Goal: Information Seeking & Learning: Learn about a topic

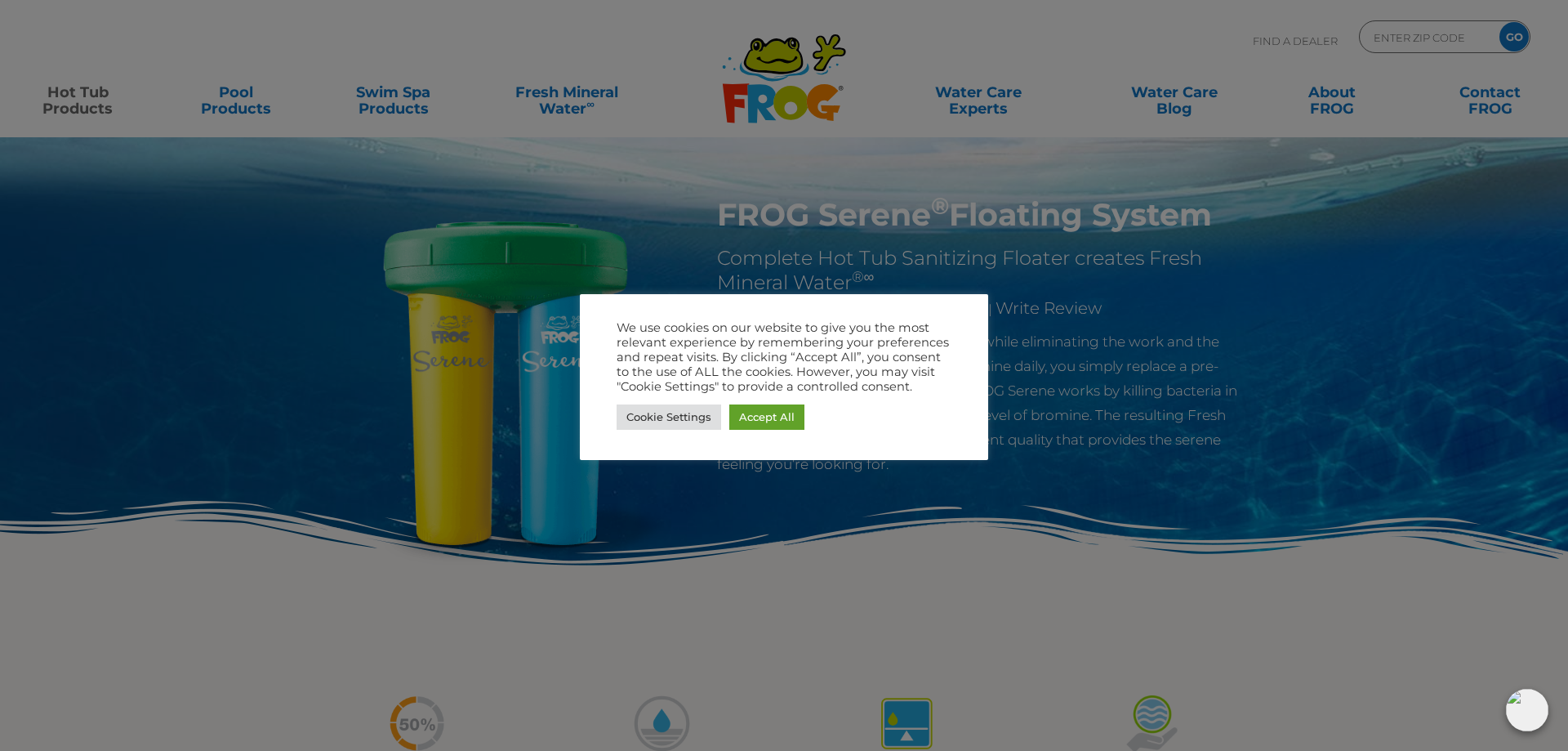
click at [1292, 300] on div at bounding box center [784, 376] width 1568 height 751
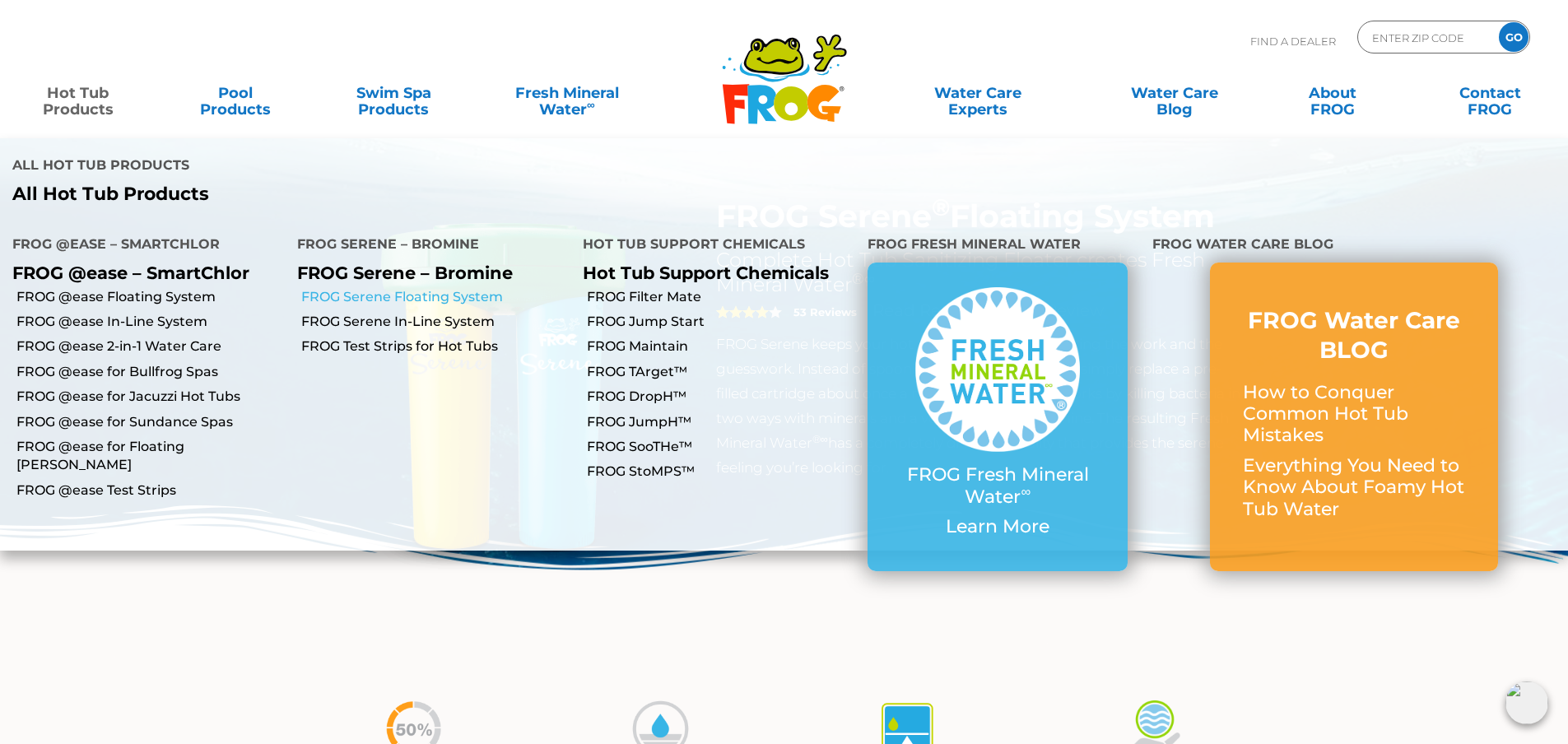
click at [388, 288] on link "FROG Serene Floating System" at bounding box center [435, 297] width 268 height 18
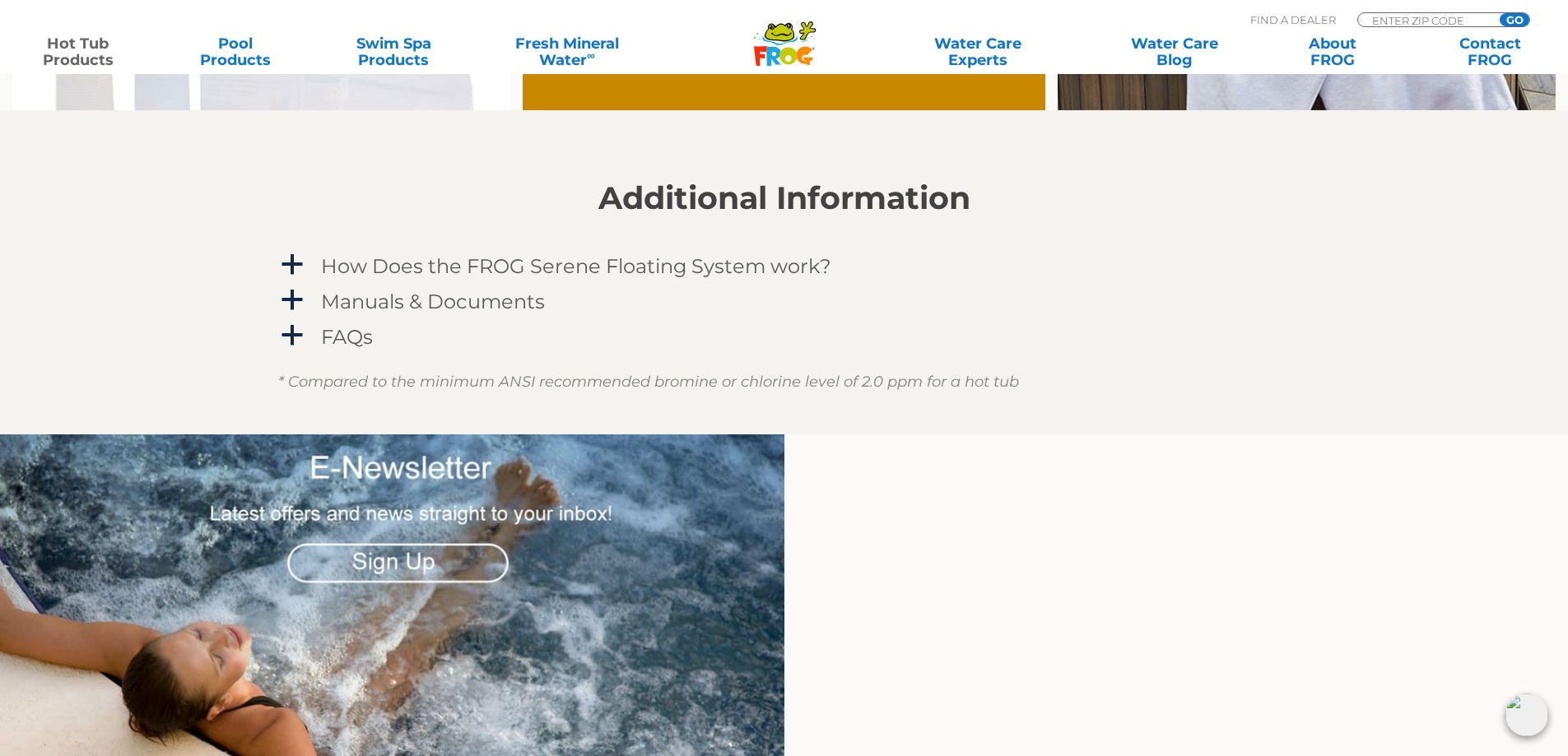
scroll to position [1480, 0]
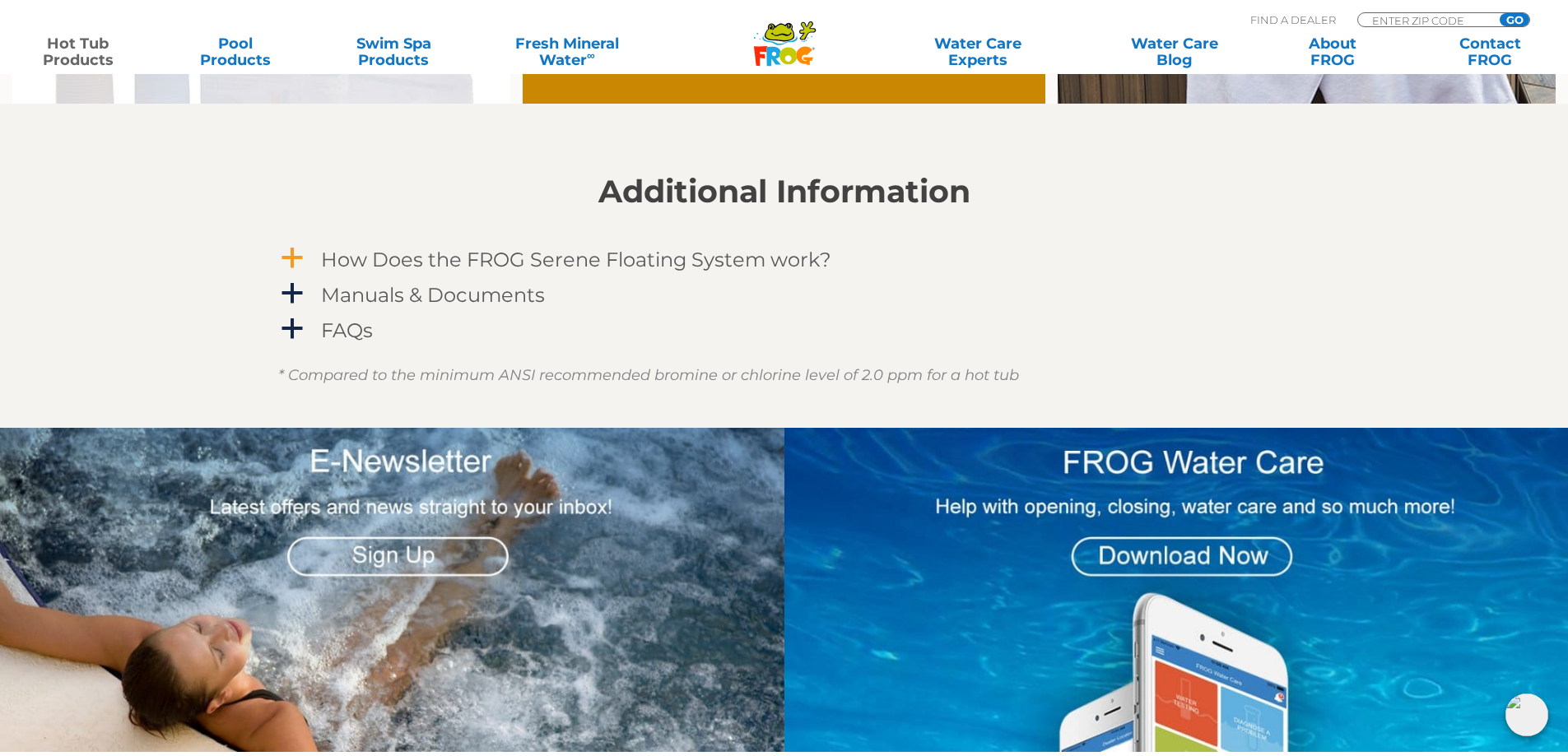
click at [499, 262] on h4 "How Does the FROG Serene Floating System work?" at bounding box center [576, 259] width 510 height 23
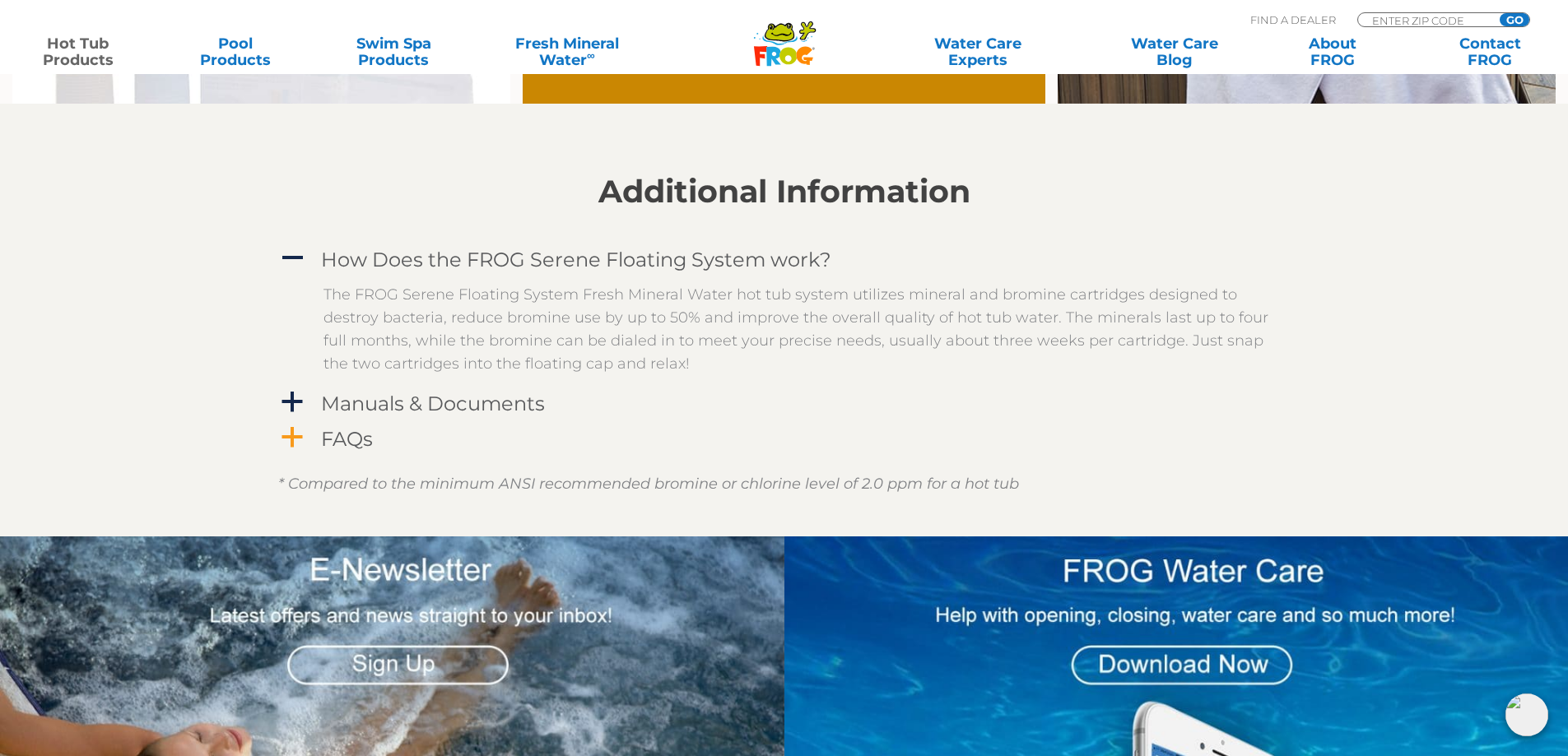
click at [356, 439] on h4 "FAQs" at bounding box center [347, 439] width 52 height 23
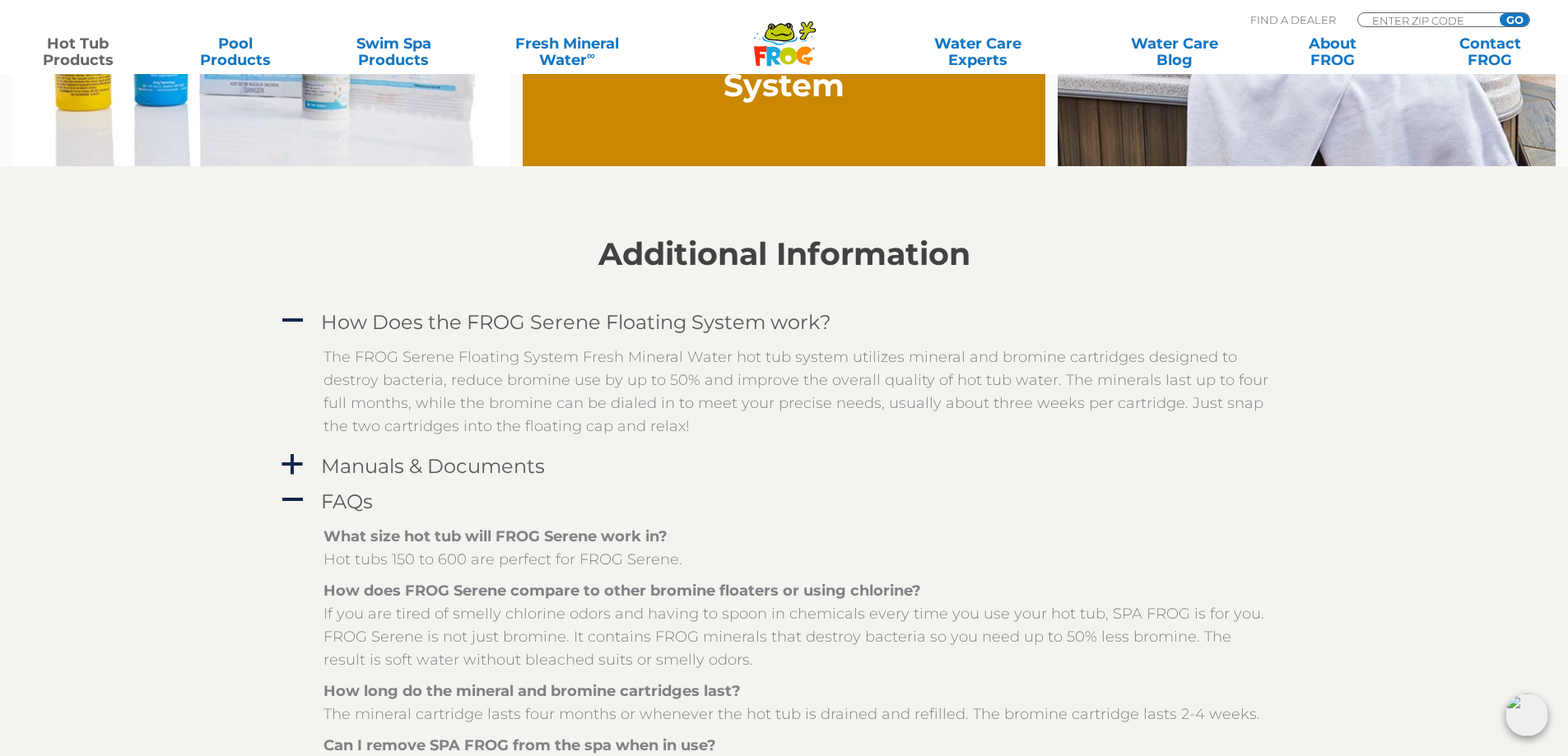
scroll to position [1399, 0]
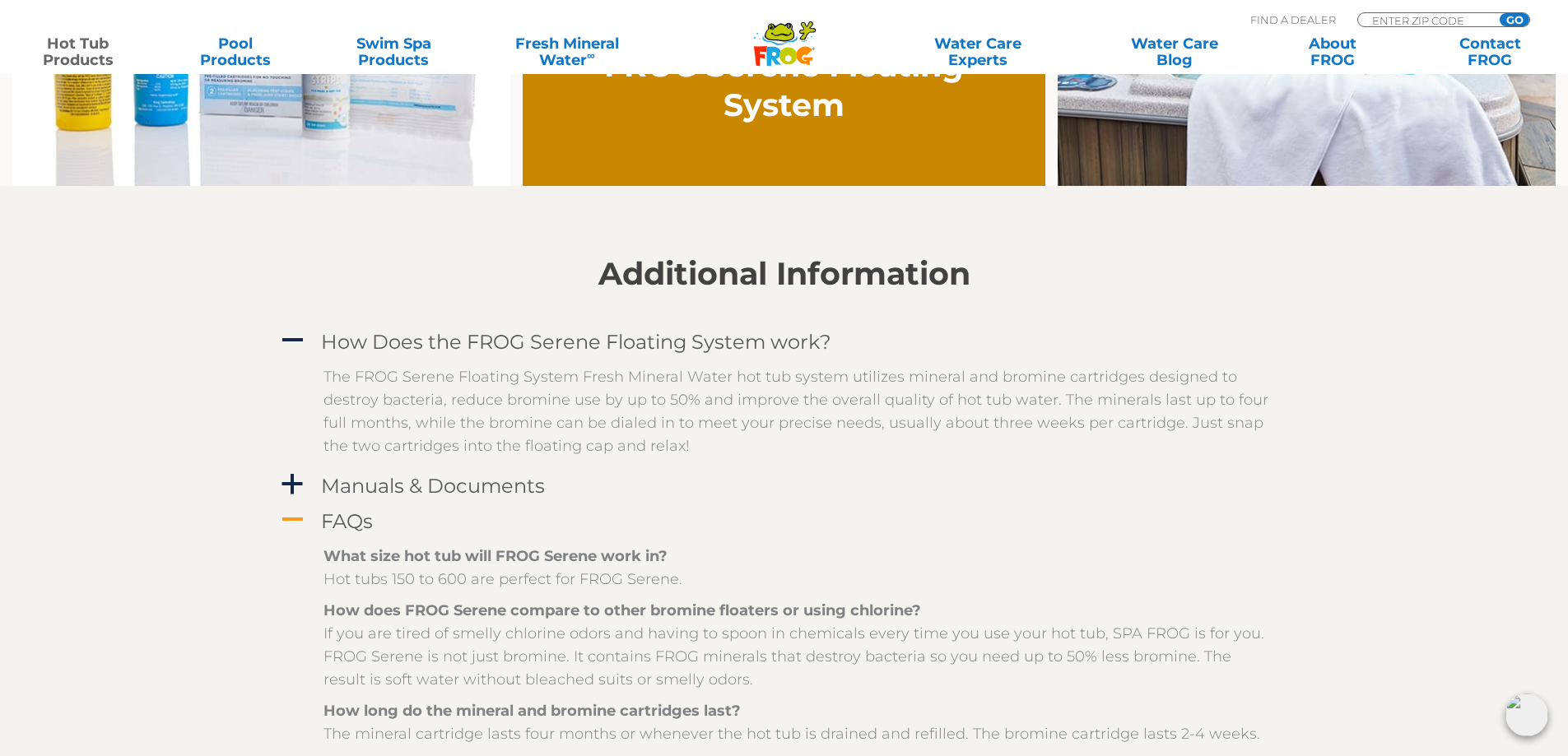
click at [290, 519] on span "A" at bounding box center [292, 520] width 25 height 25
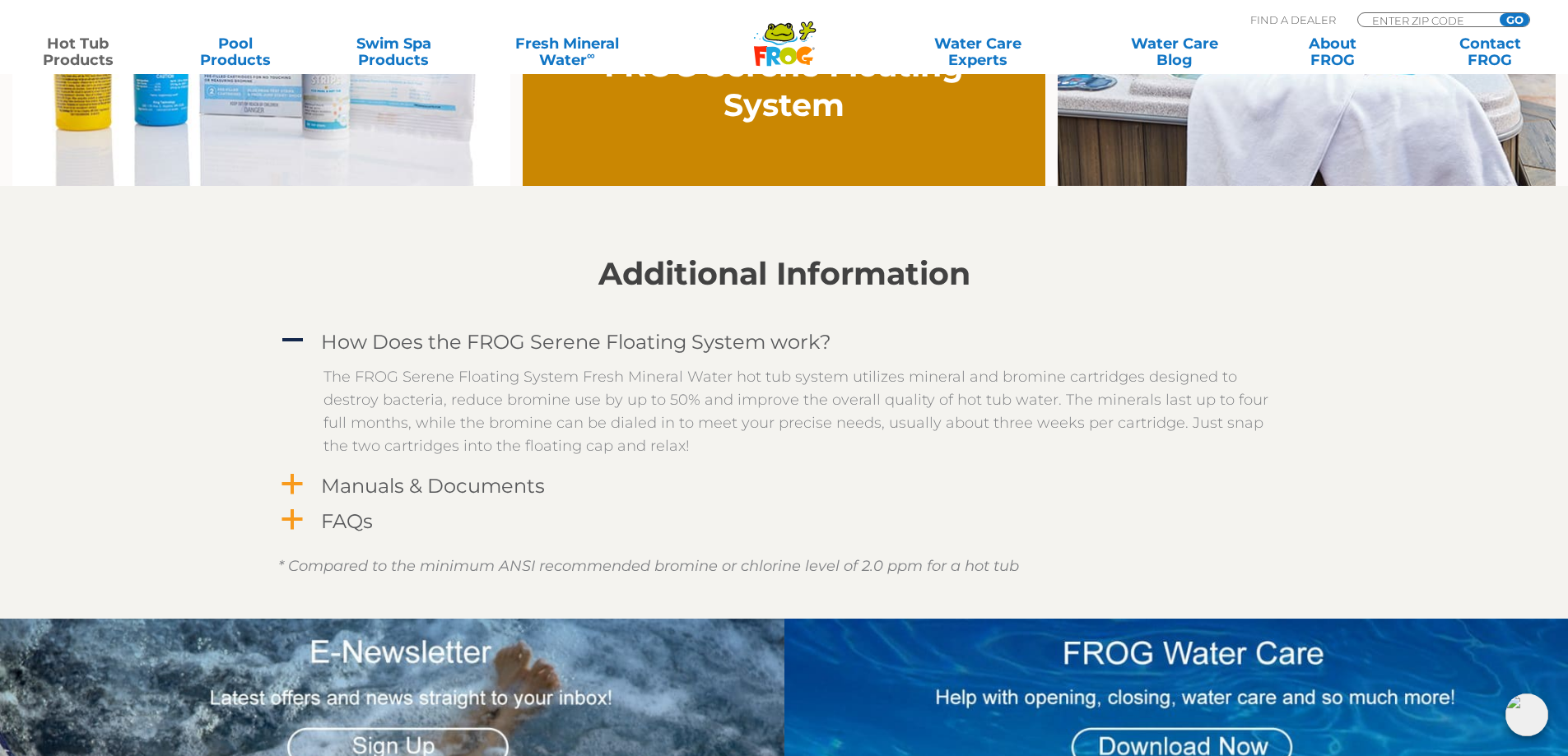
click at [372, 490] on h4 "Manuals & Documents" at bounding box center [432, 485] width 224 height 23
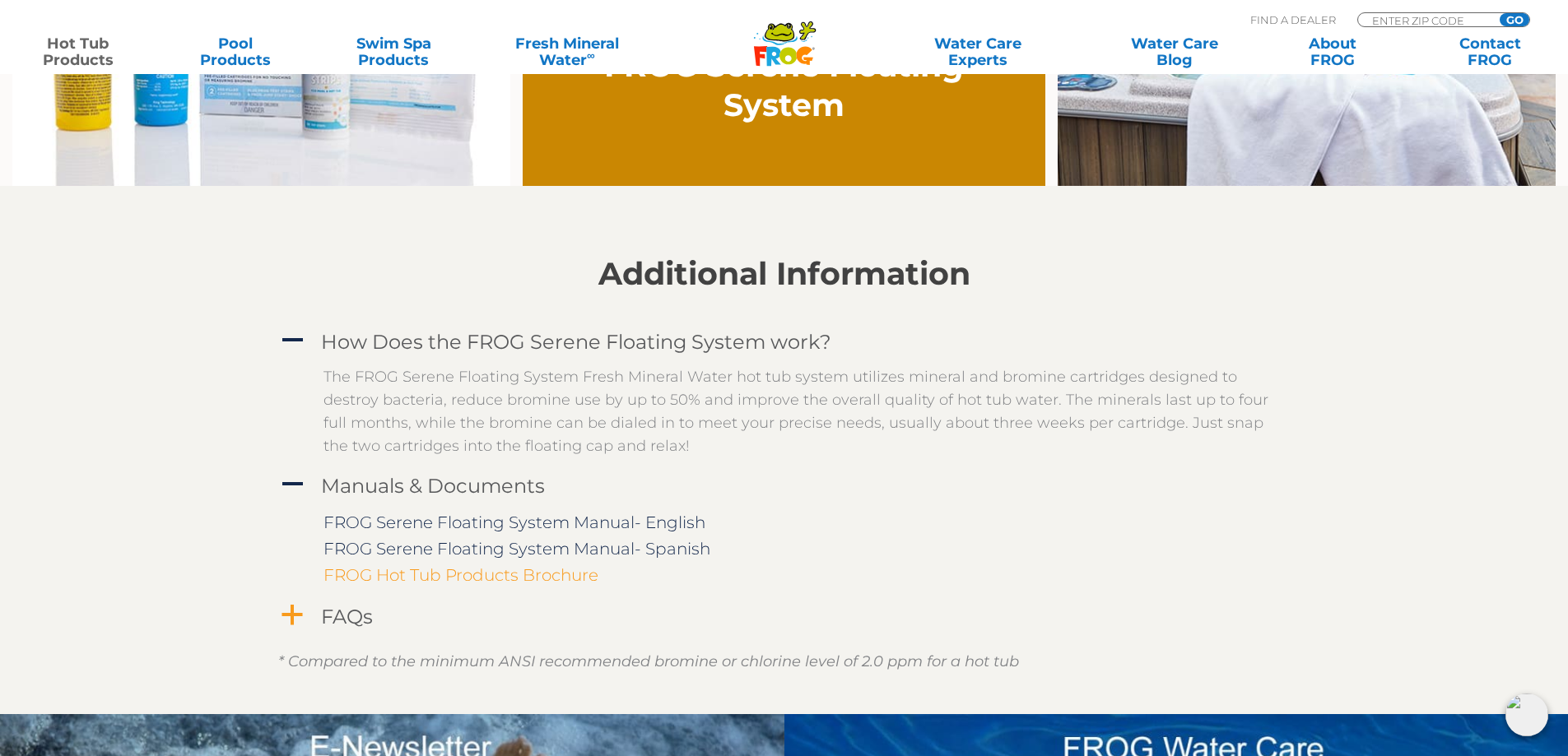
click at [456, 578] on link "FROG Hot Tub Products Brochure" at bounding box center [460, 575] width 275 height 20
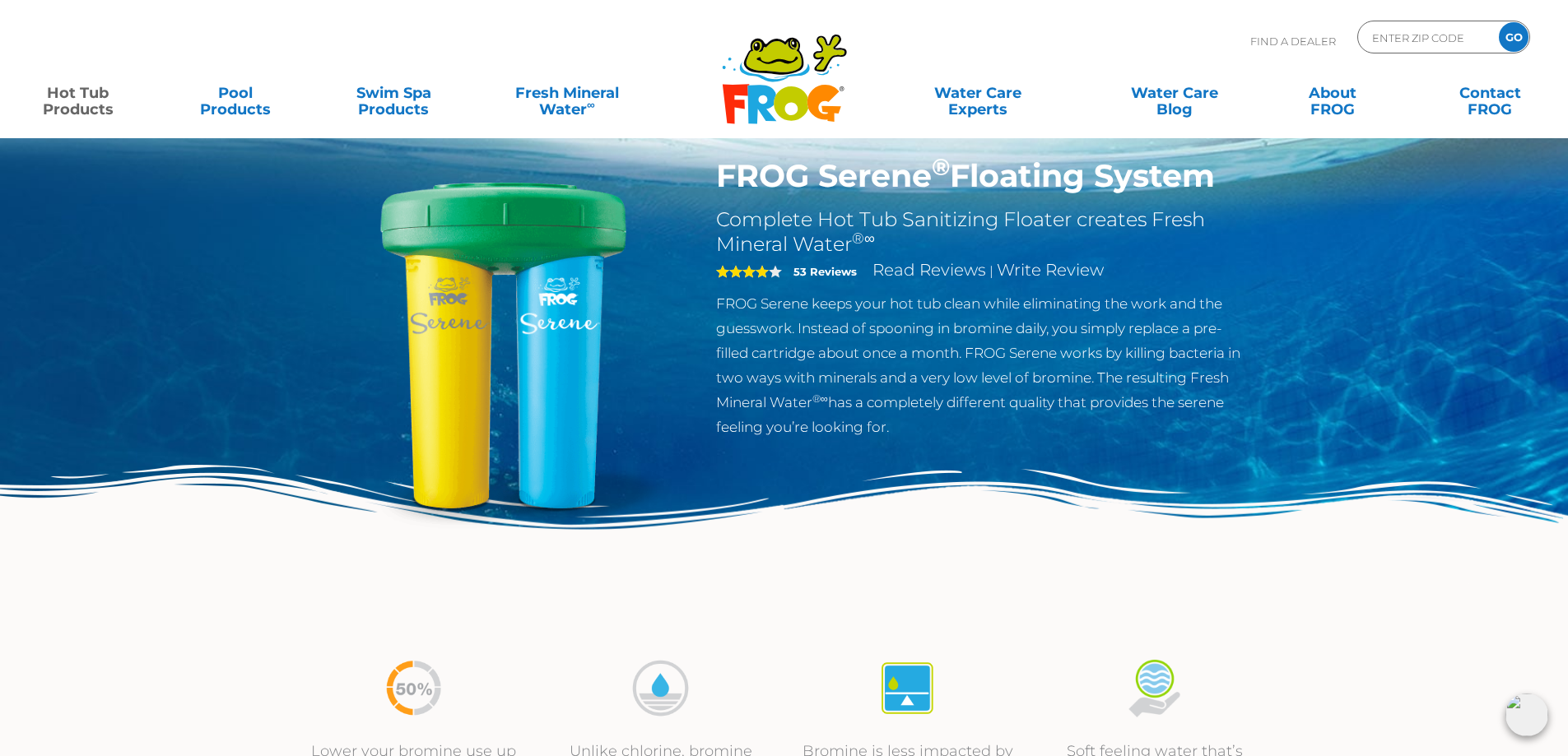
scroll to position [0, 0]
